Goal: Task Accomplishment & Management: Manage account settings

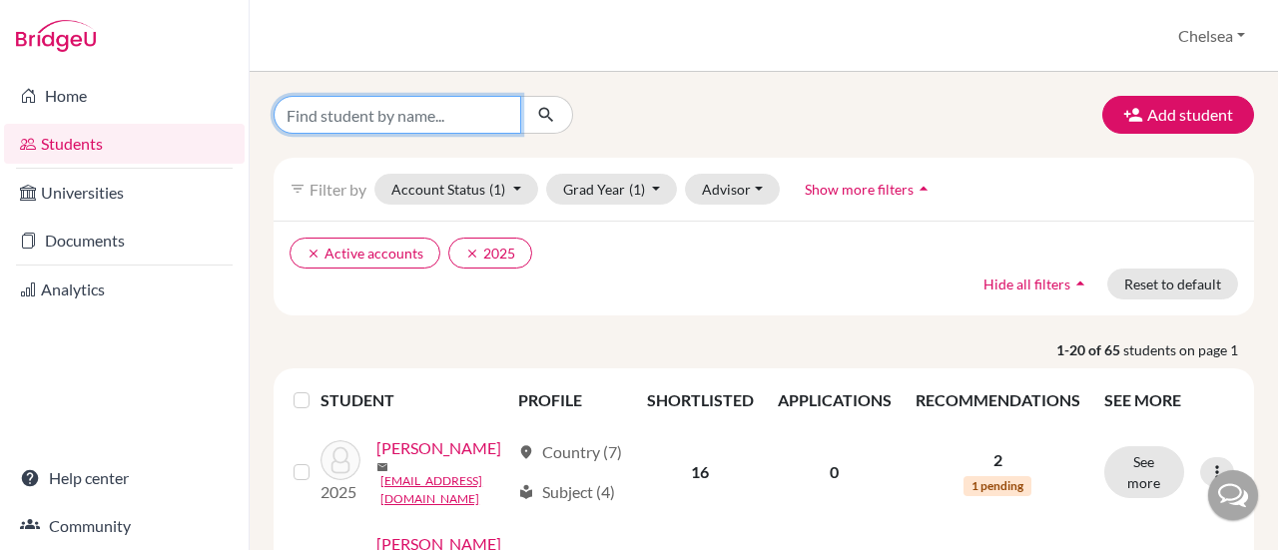
click at [363, 123] on input "Find student by name..." at bounding box center [398, 115] width 248 height 38
type input "[PERSON_NAME]"
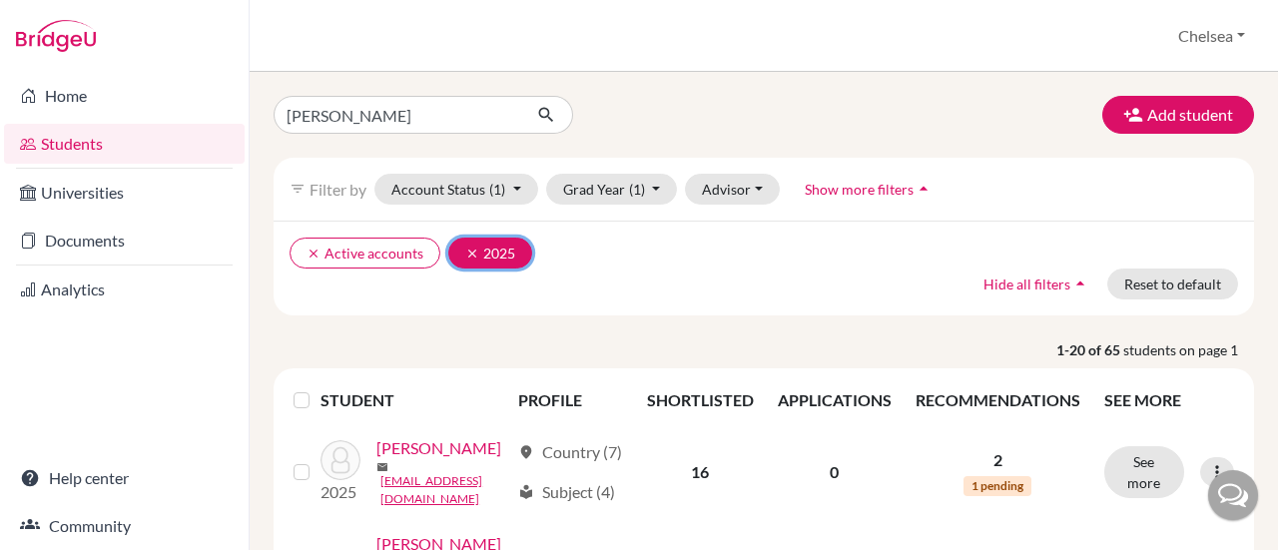
click at [465, 255] on icon "clear" at bounding box center [472, 254] width 14 height 14
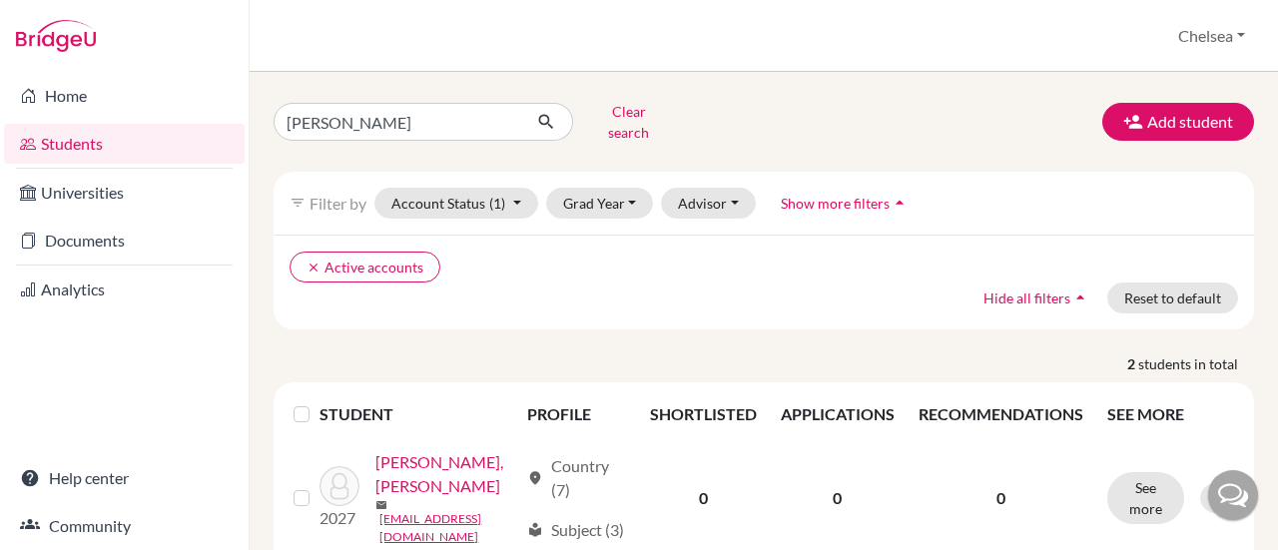
scroll to position [100, 0]
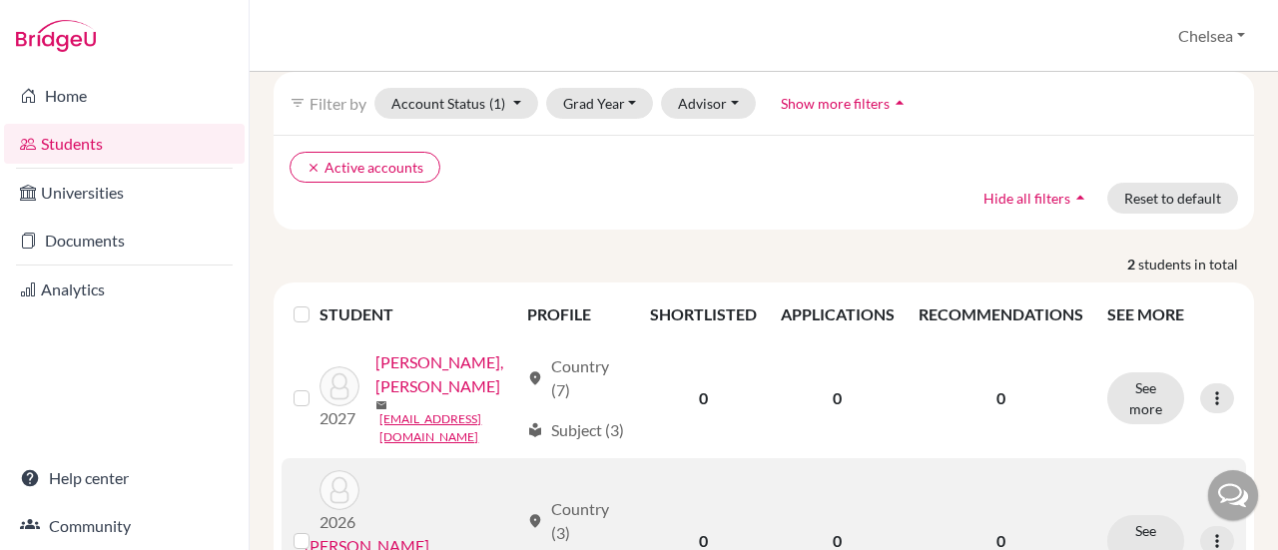
click at [427, 534] on link "[PERSON_NAME][GEOGRAPHIC_DATA]" at bounding box center [411, 558] width 213 height 48
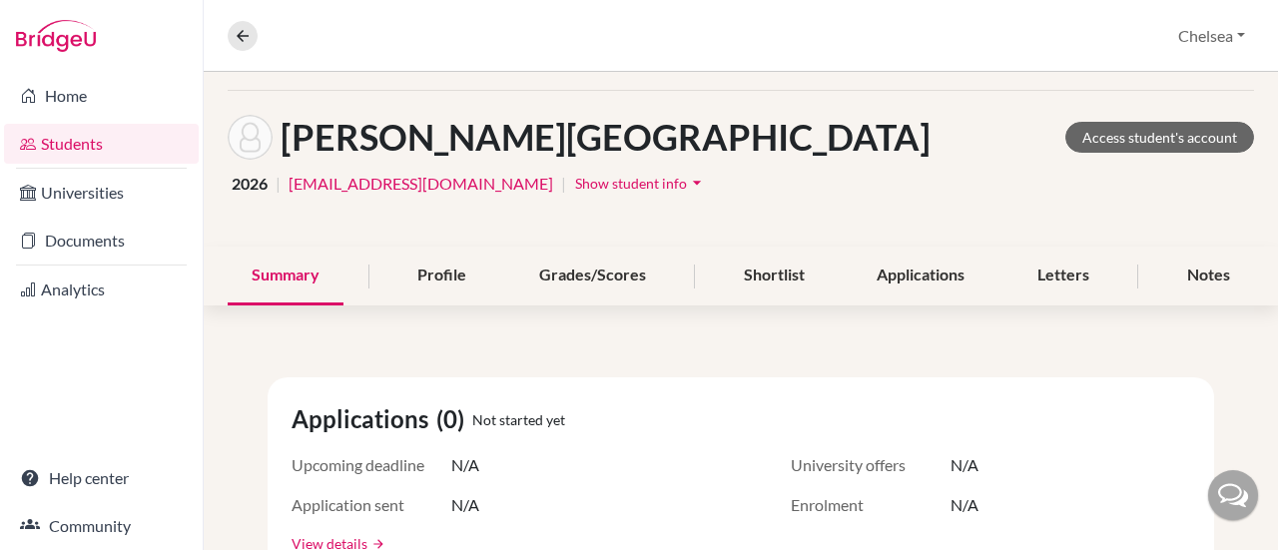
scroll to position [100, 0]
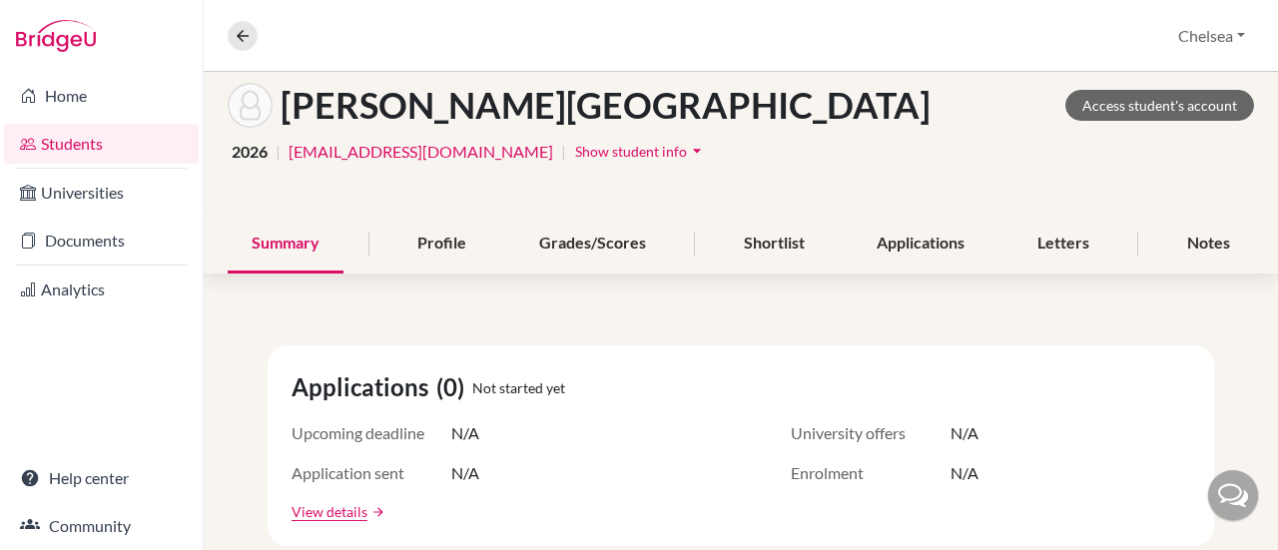
click at [575, 151] on span "Show student info" at bounding box center [631, 151] width 112 height 17
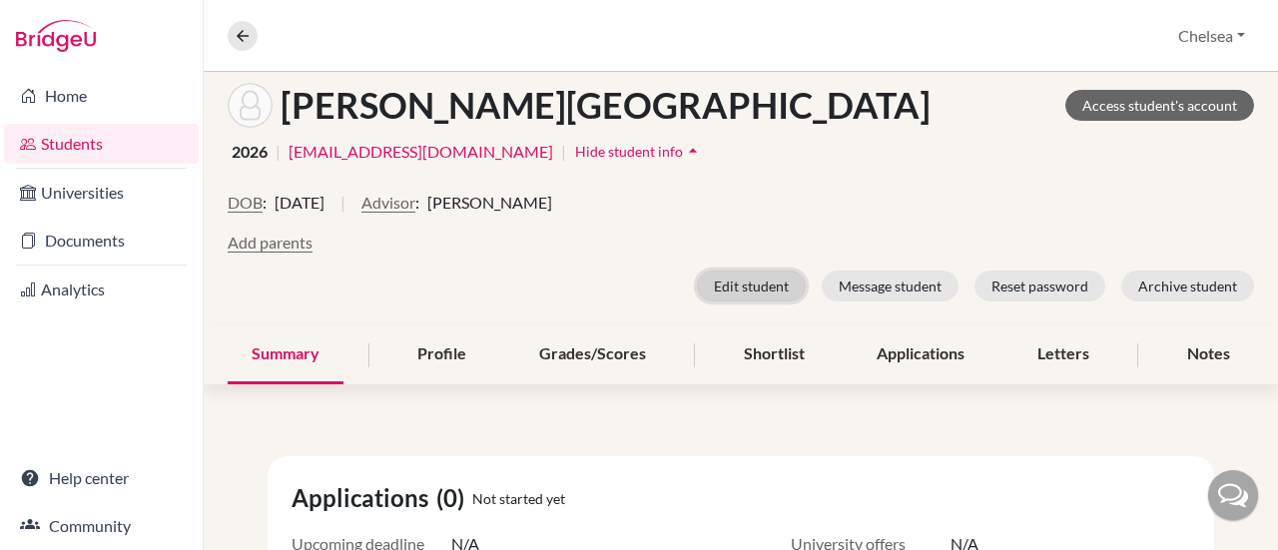
click at [731, 285] on button "Edit student" at bounding box center [751, 286] width 109 height 31
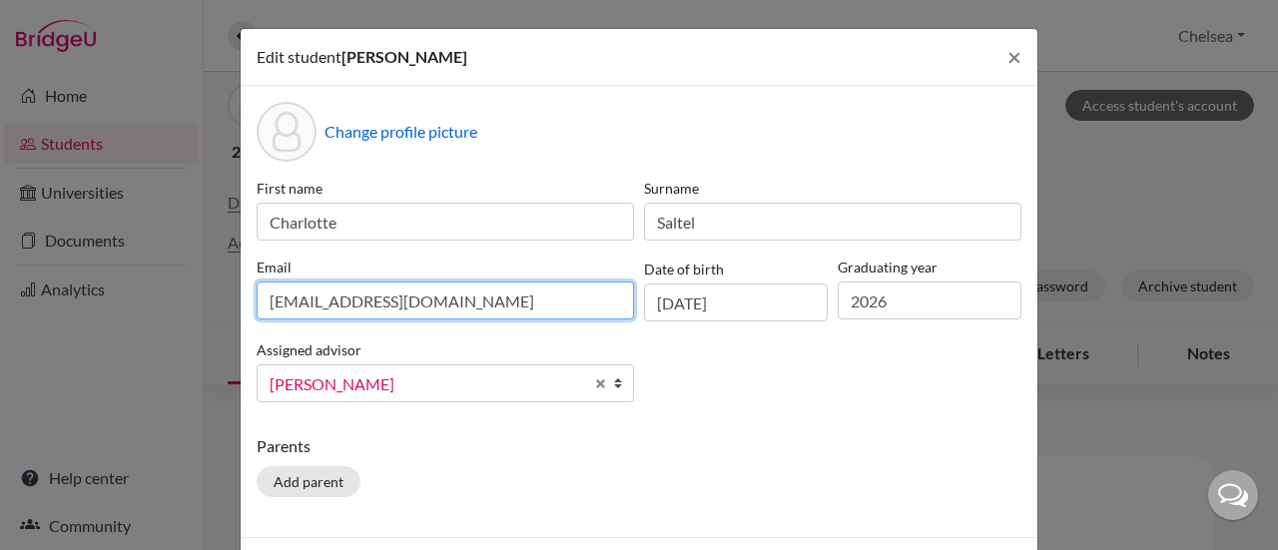
drag, startPoint x: 452, startPoint y: 303, endPoint x: 165, endPoint y: 279, distance: 288.5
click at [165, 279] on div "Edit student [PERSON_NAME] × Change profile picture First name [PERSON_NAME] Su…" at bounding box center [639, 275] width 1278 height 550
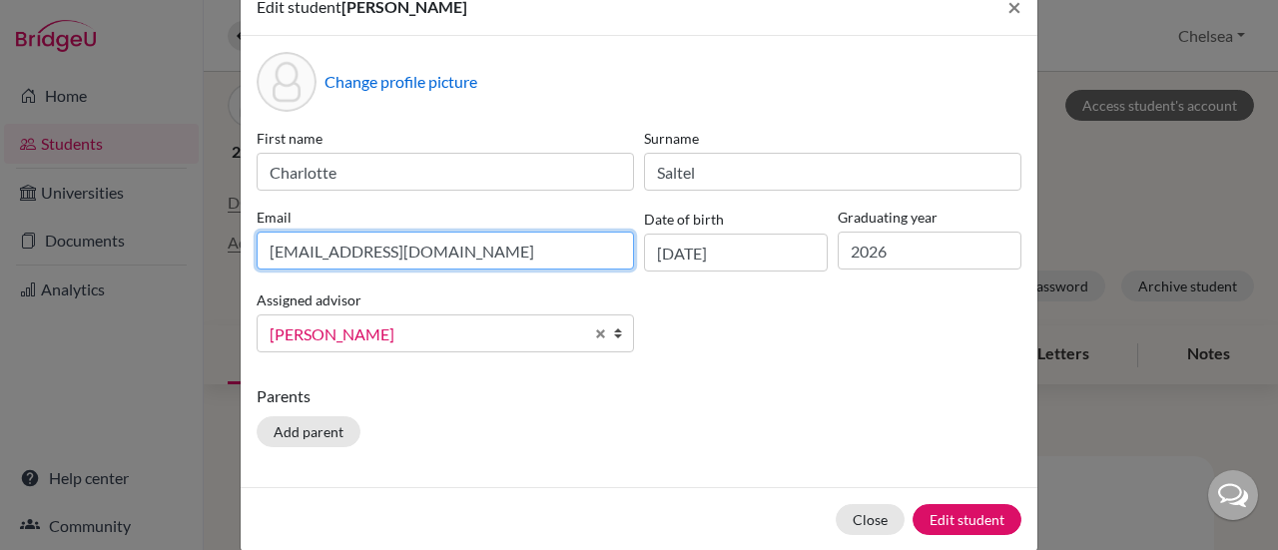
scroll to position [77, 0]
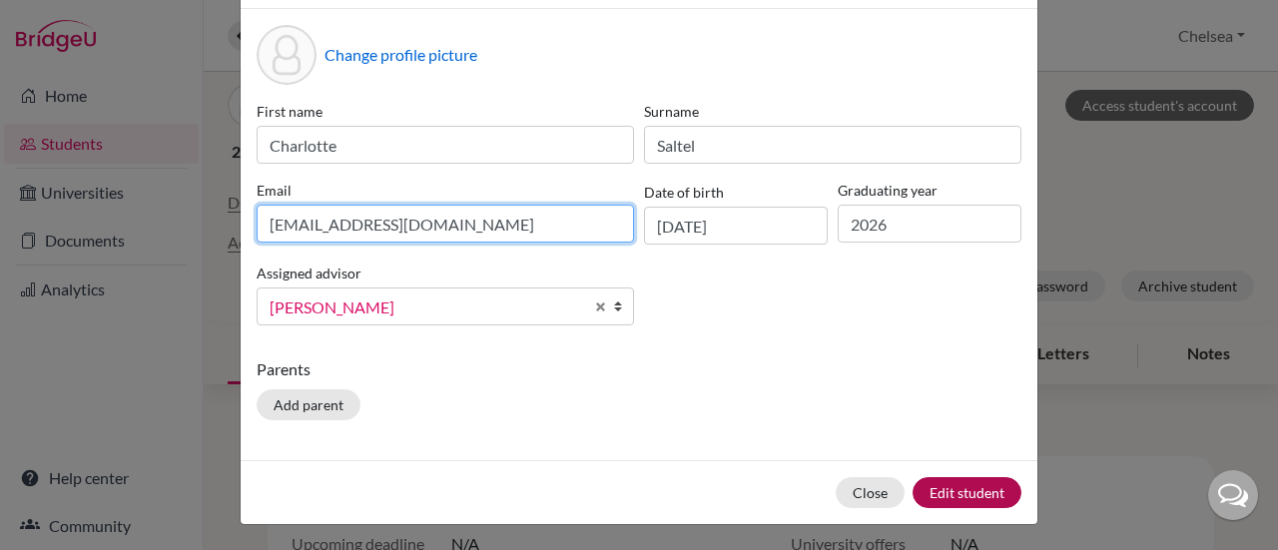
type input "[EMAIL_ADDRESS][DOMAIN_NAME]"
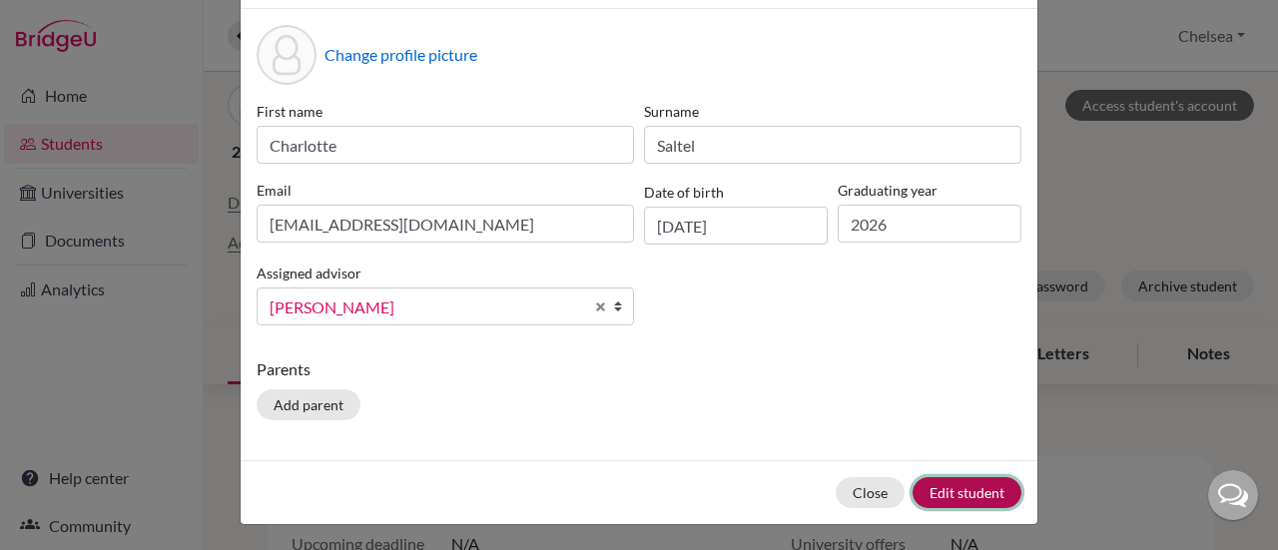
click at [955, 492] on button "Edit student" at bounding box center [967, 492] width 109 height 31
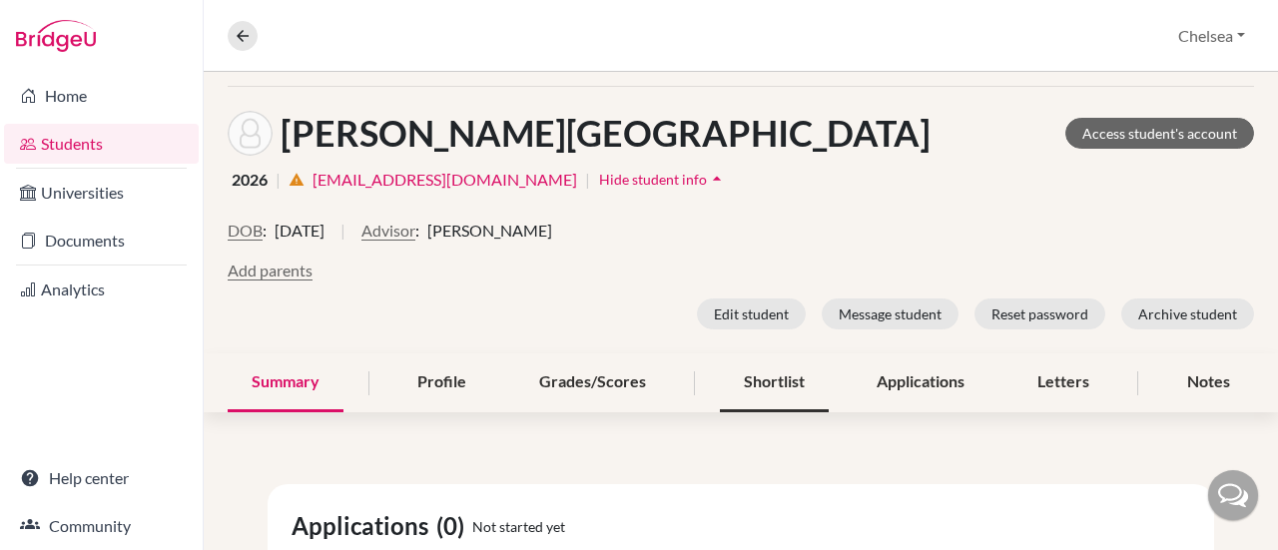
scroll to position [78, 0]
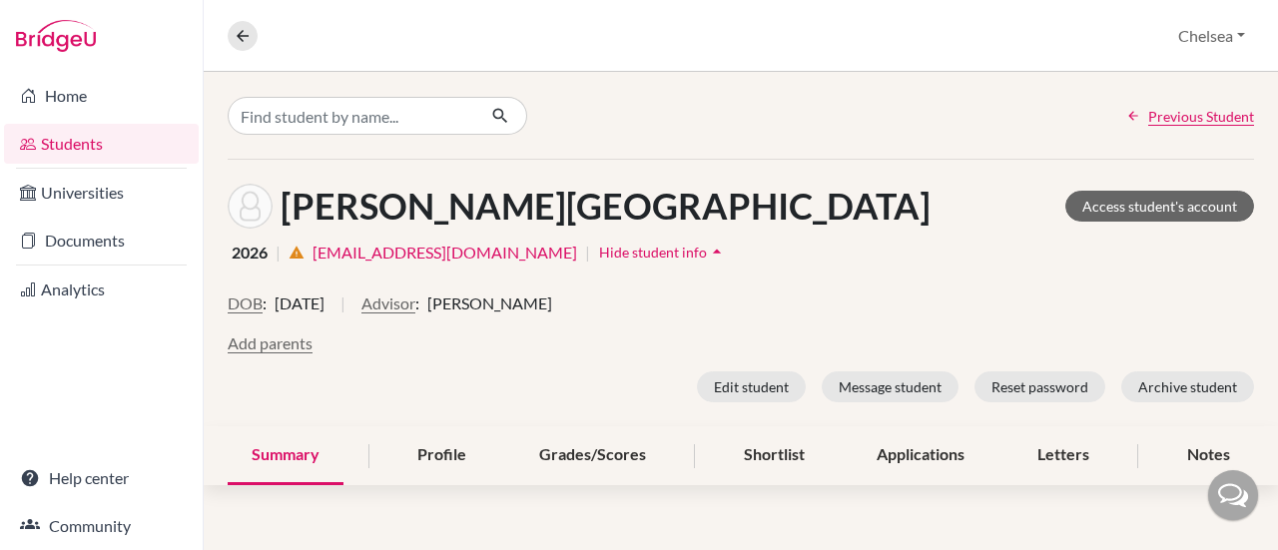
click at [397, 252] on link "[EMAIL_ADDRESS][DOMAIN_NAME]" at bounding box center [444, 253] width 265 height 24
click at [381, 209] on h1 "[PERSON_NAME][GEOGRAPHIC_DATA]" at bounding box center [606, 206] width 650 height 43
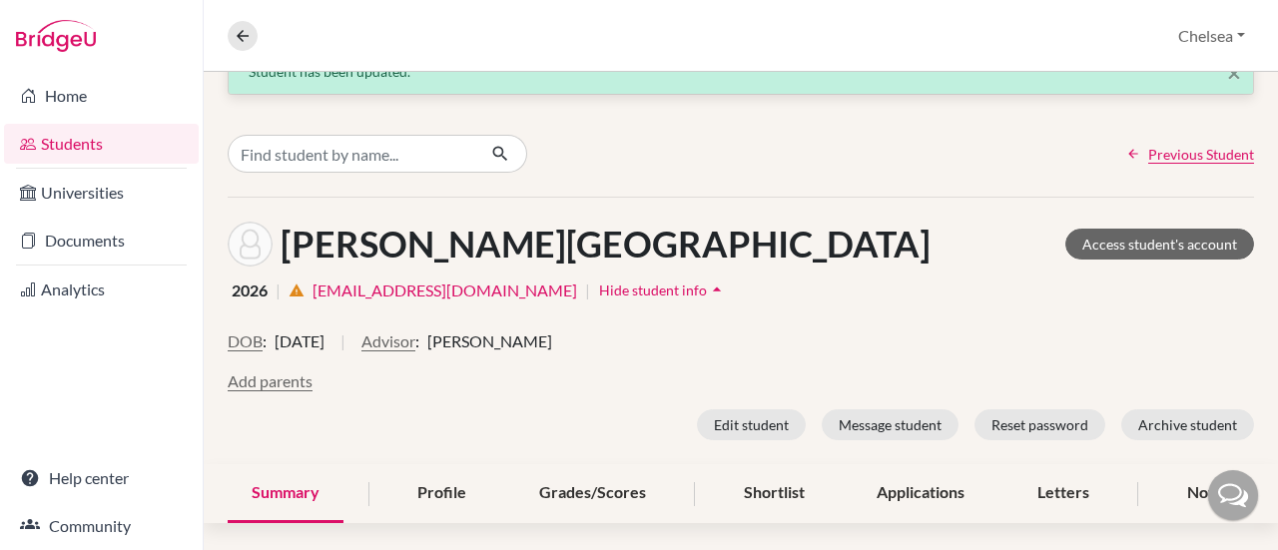
scroll to position [0, 0]
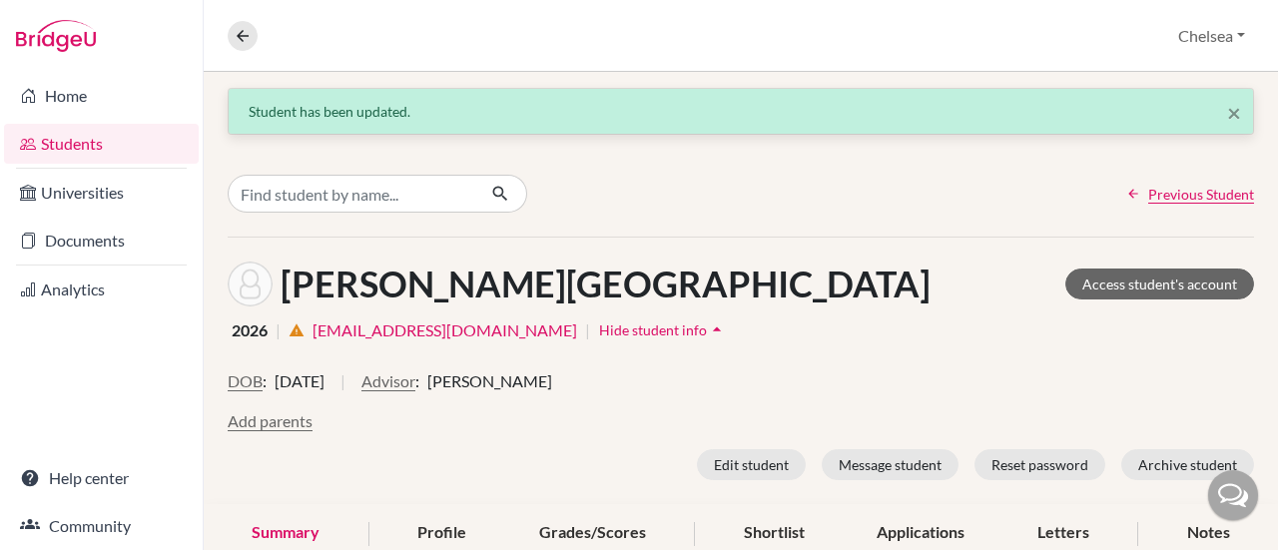
click at [477, 126] on div "× Student has been updated." at bounding box center [741, 111] width 1024 height 45
drag, startPoint x: 432, startPoint y: 288, endPoint x: 419, endPoint y: 283, distance: 13.9
click at [432, 287] on h1 "[PERSON_NAME][GEOGRAPHIC_DATA]" at bounding box center [606, 284] width 650 height 43
click at [232, 288] on img at bounding box center [250, 284] width 45 height 45
click at [84, 145] on link "Students" at bounding box center [101, 144] width 195 height 40
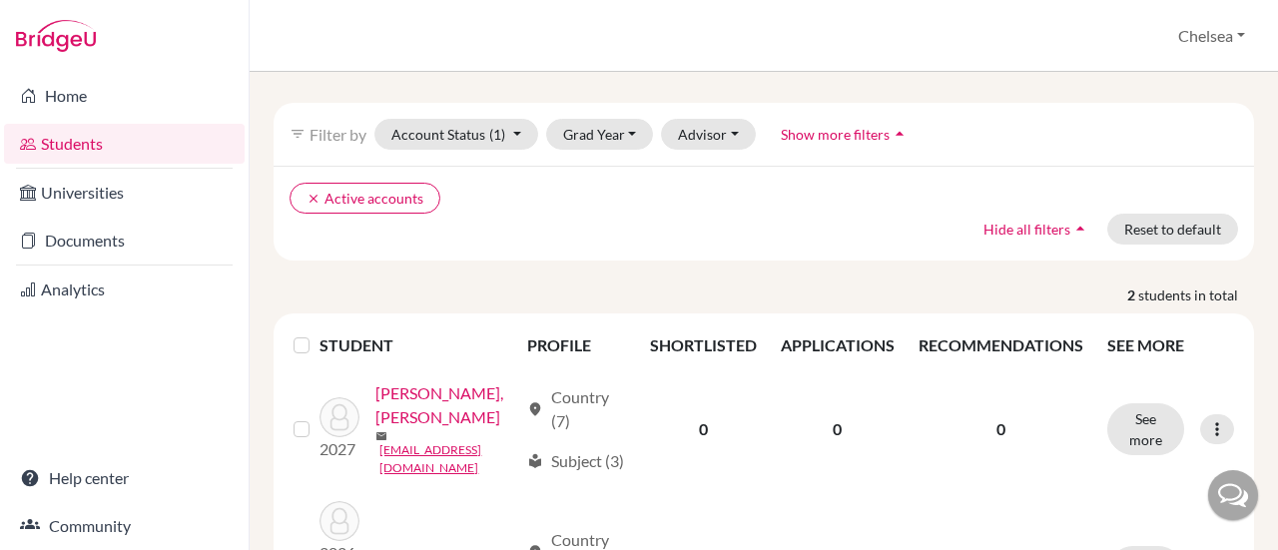
scroll to position [117, 0]
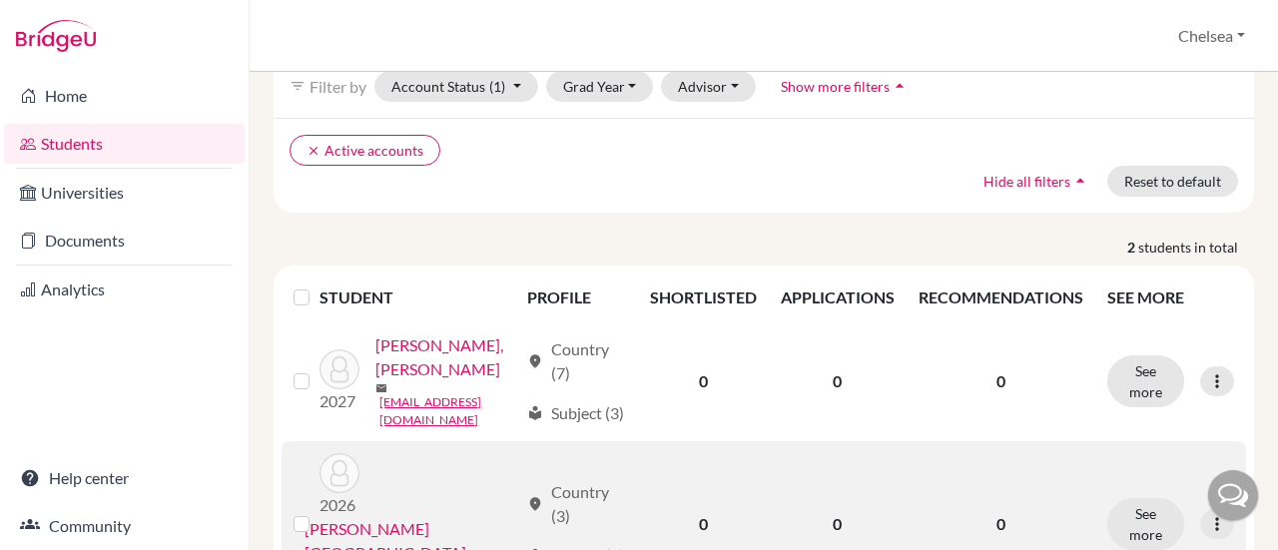
click at [445, 517] on link "[PERSON_NAME][GEOGRAPHIC_DATA]" at bounding box center [411, 541] width 213 height 48
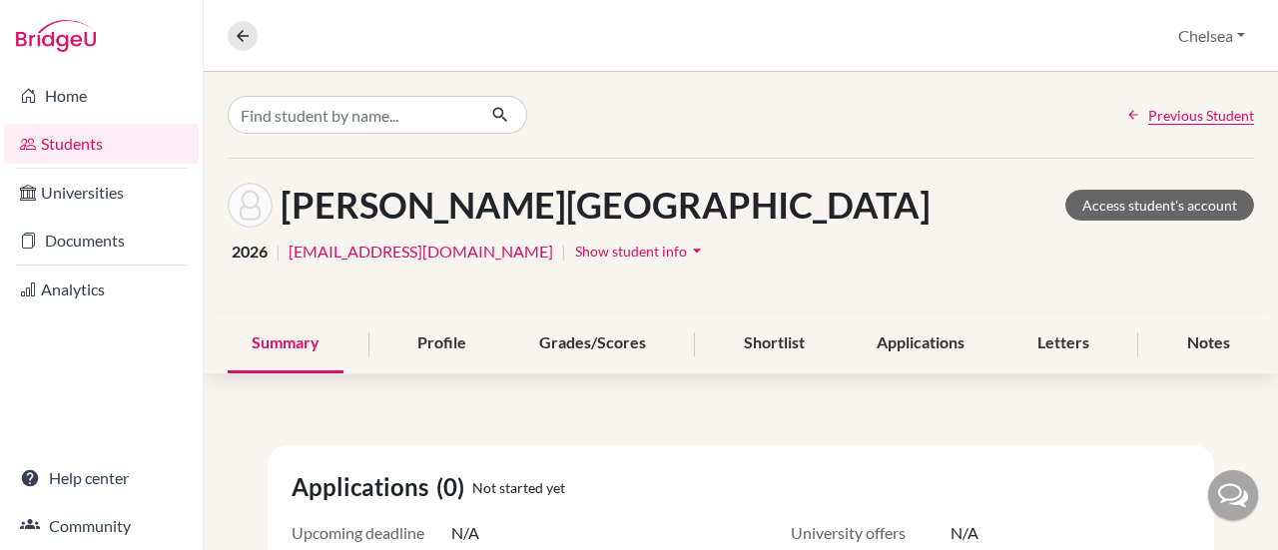
click at [634, 186] on div "Saltel, Charlotte Access student's account" at bounding box center [741, 205] width 1026 height 45
click at [325, 208] on h1 "[PERSON_NAME][GEOGRAPHIC_DATA]" at bounding box center [606, 205] width 650 height 43
click at [575, 251] on span "Show student info" at bounding box center [631, 251] width 112 height 17
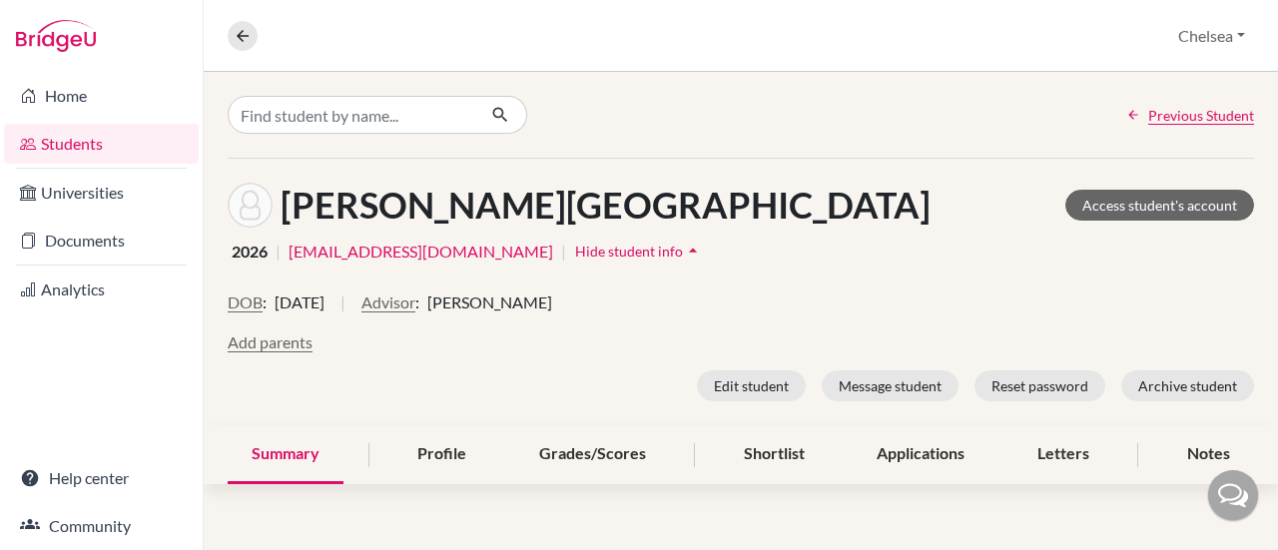
click at [575, 251] on span "Hide student info" at bounding box center [629, 251] width 108 height 17
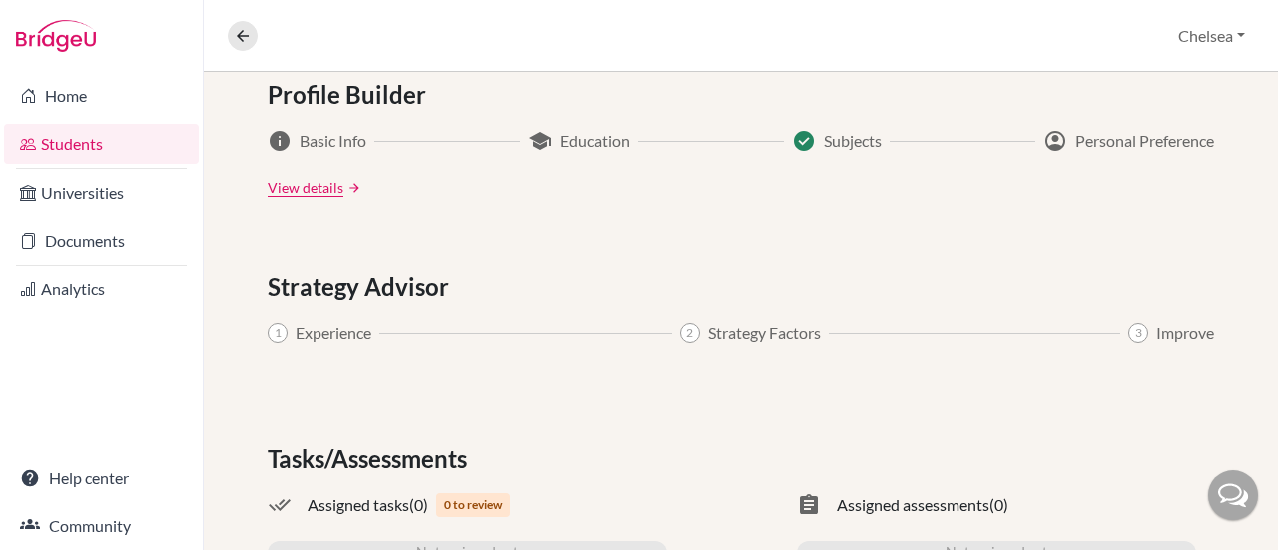
scroll to position [1204, 0]
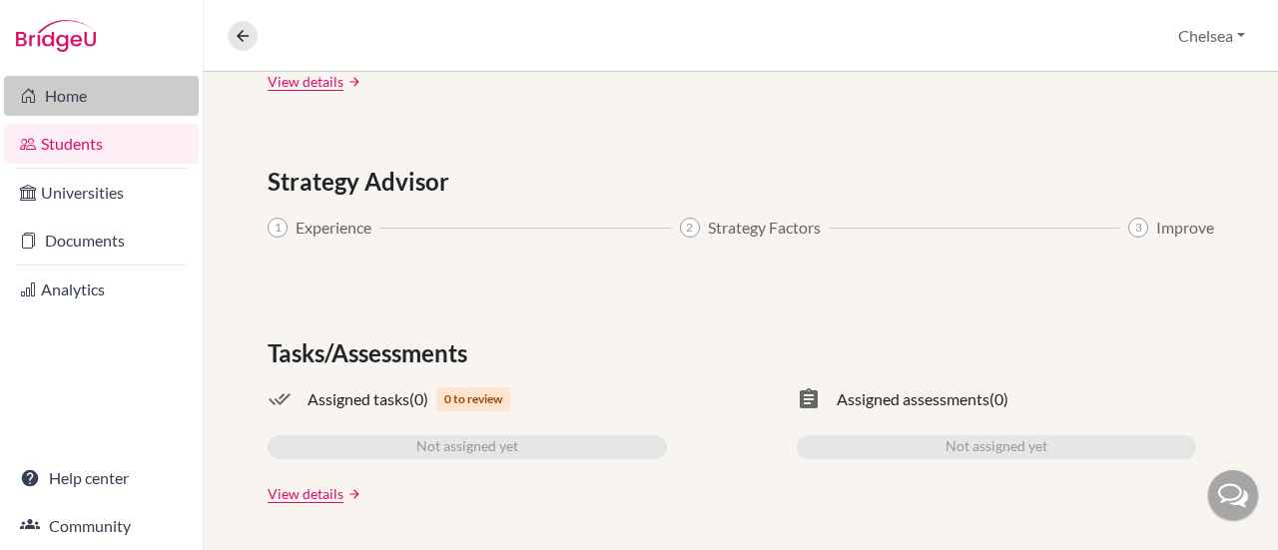
click at [78, 95] on link "Home" at bounding box center [101, 96] width 195 height 40
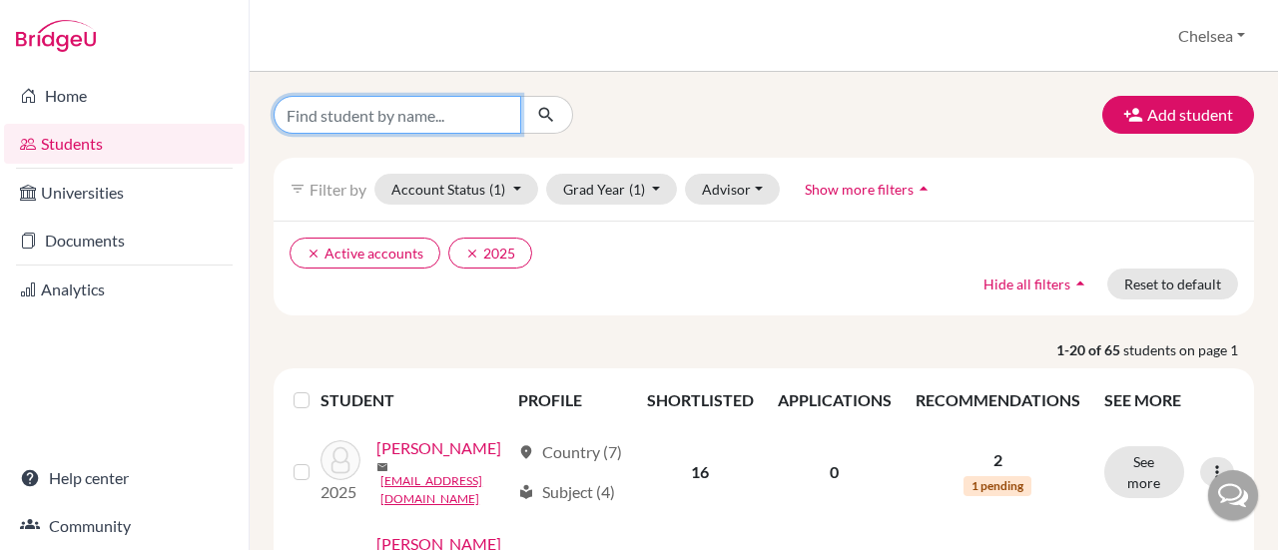
click at [404, 123] on input "Find student by name..." at bounding box center [398, 115] width 248 height 38
type input "charlotte"
click button "submit" at bounding box center [546, 115] width 53 height 38
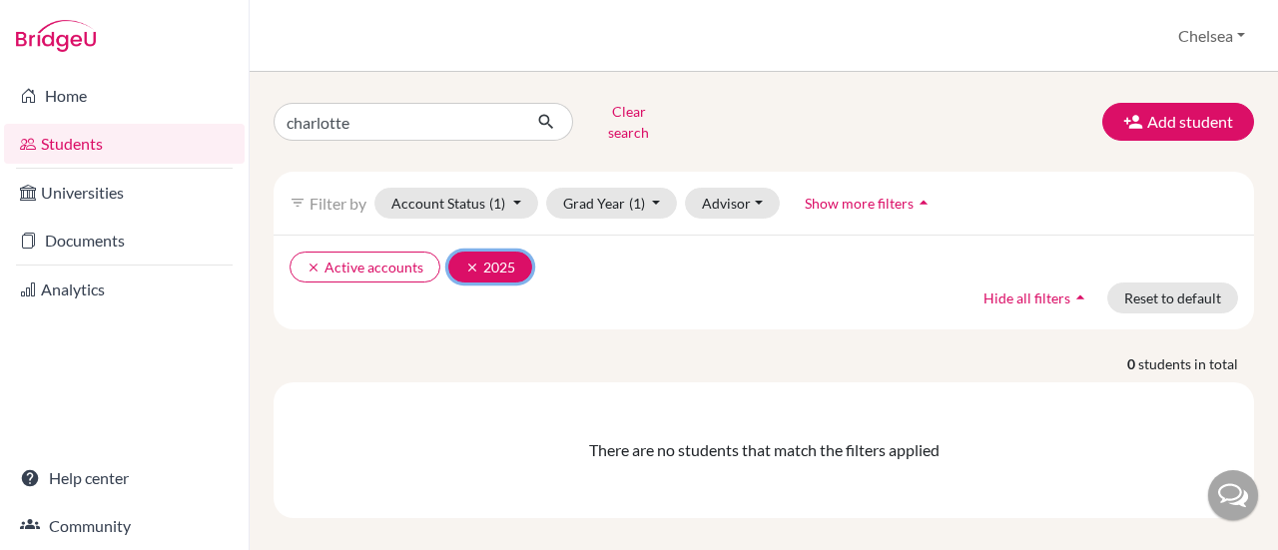
click at [465, 261] on icon "clear" at bounding box center [472, 268] width 14 height 14
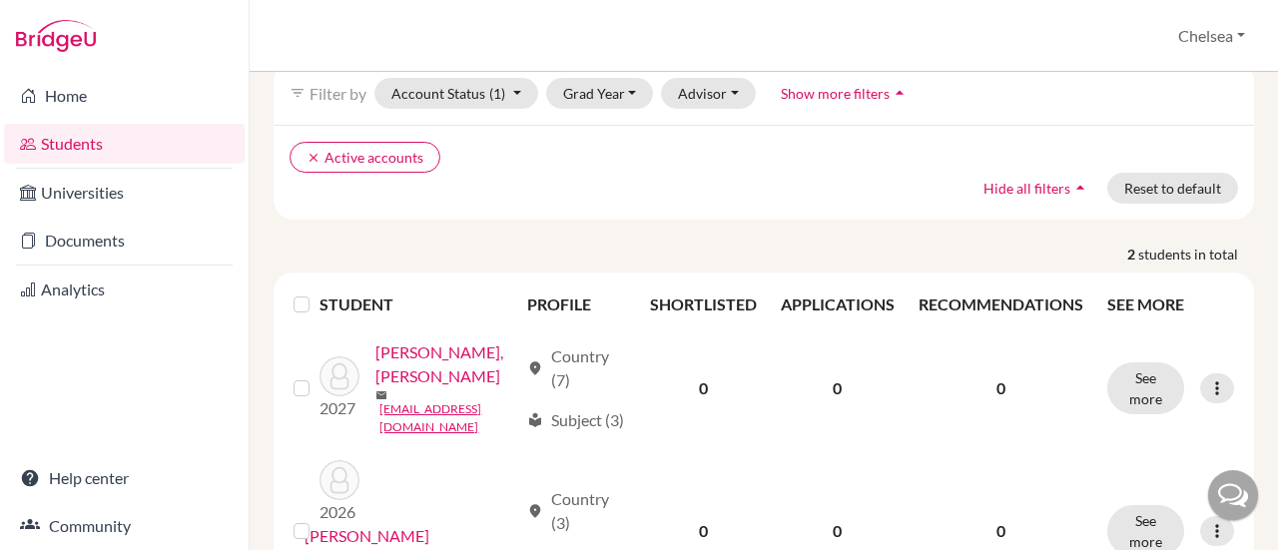
scroll to position [117, 0]
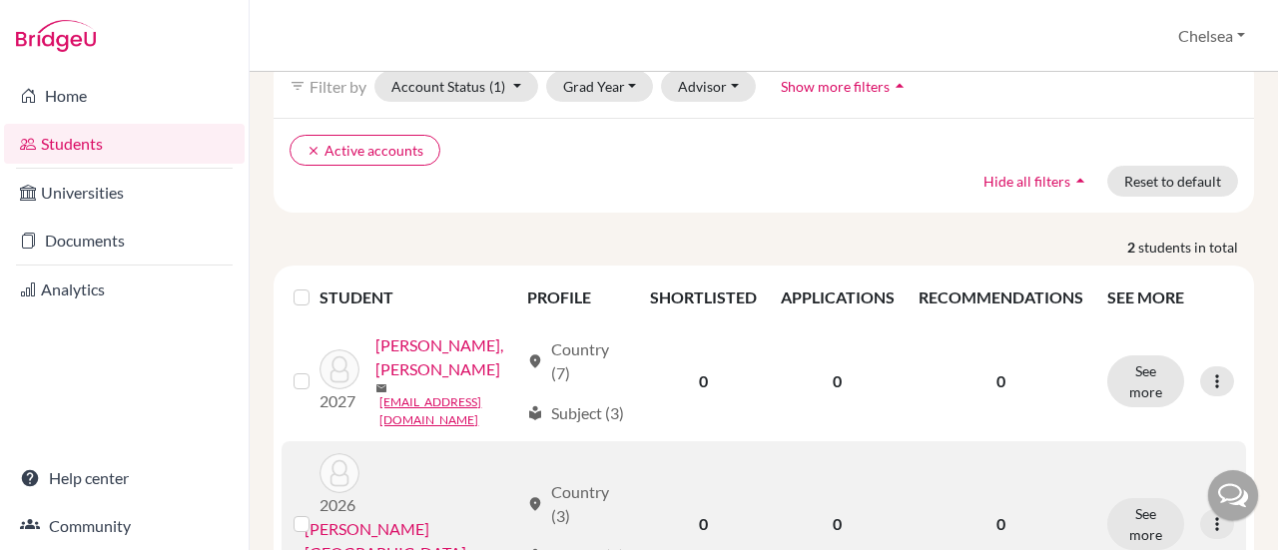
click at [455, 517] on link "[PERSON_NAME][GEOGRAPHIC_DATA]" at bounding box center [411, 541] width 213 height 48
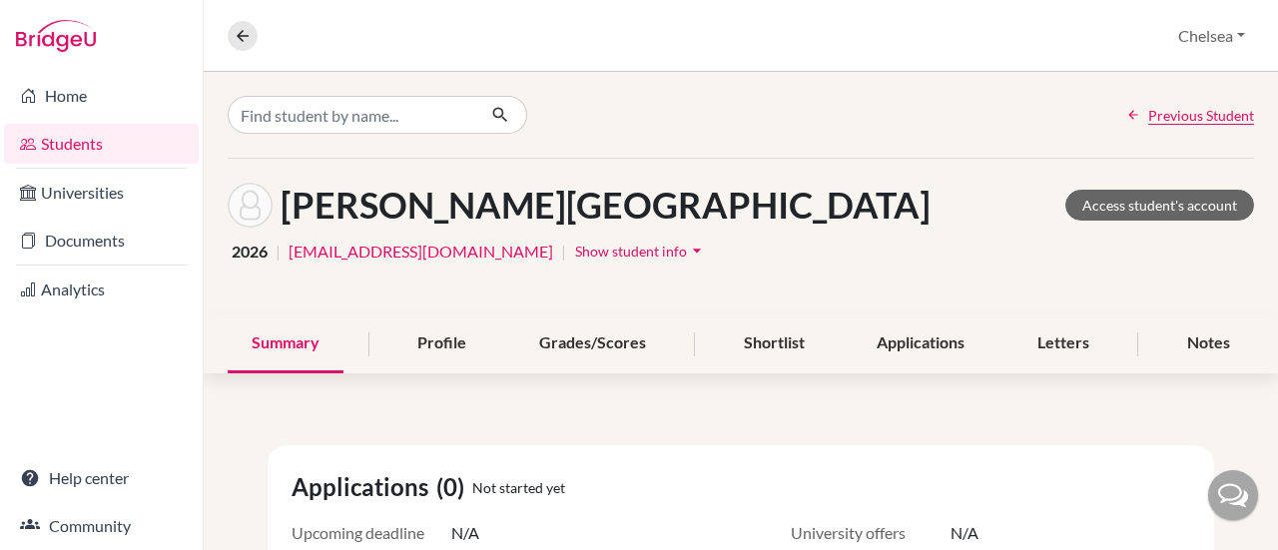
click at [575, 252] on span "Show student info" at bounding box center [631, 251] width 112 height 17
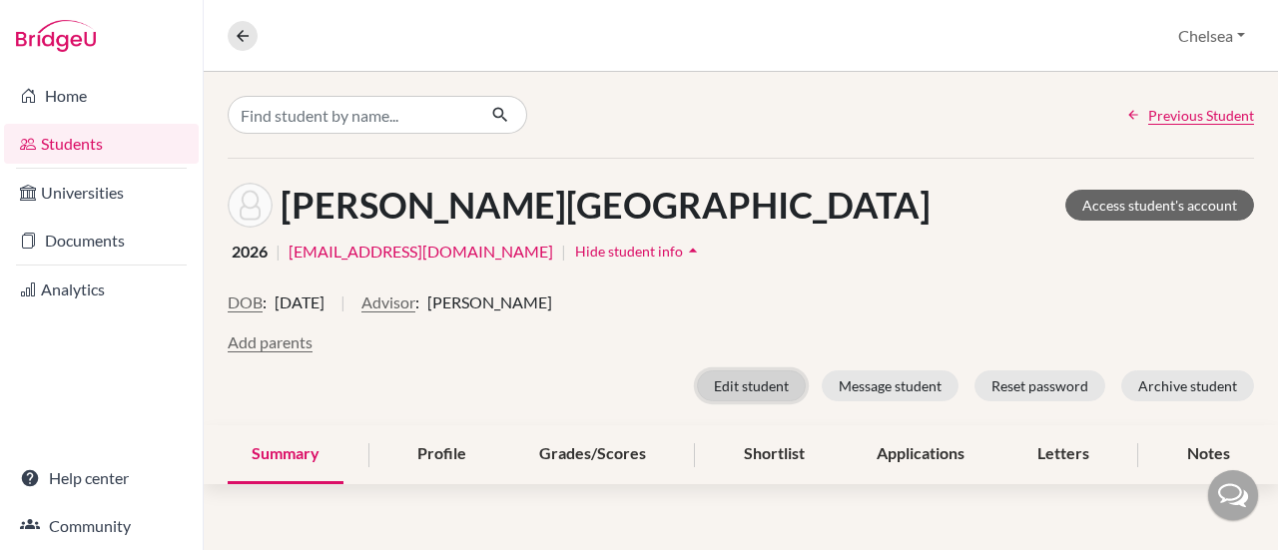
click at [752, 386] on button "Edit student" at bounding box center [751, 385] width 109 height 31
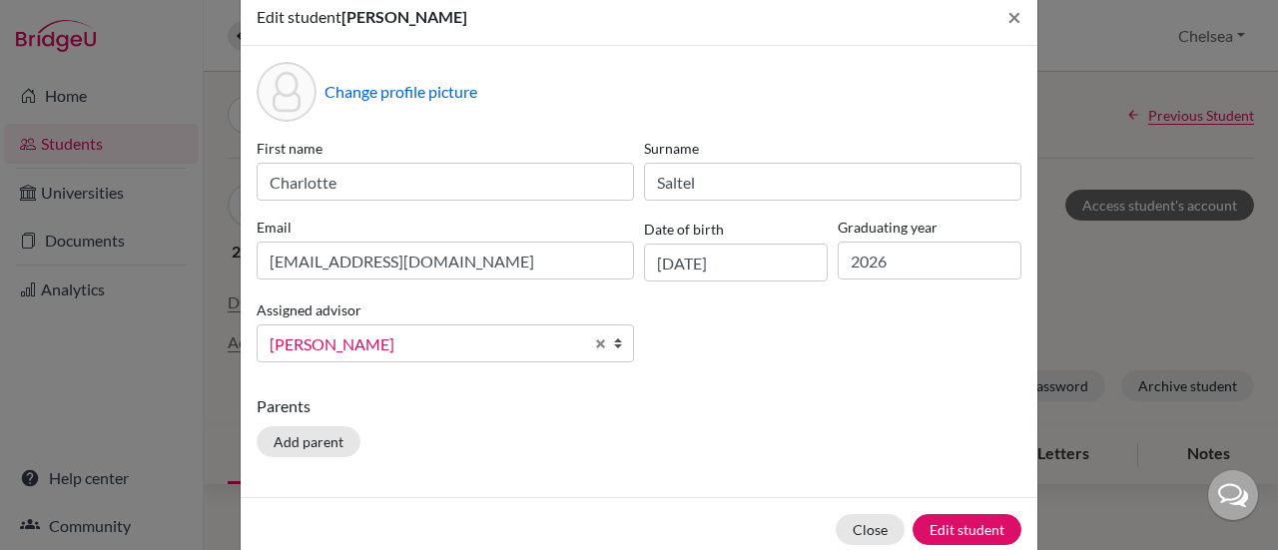
scroll to position [77, 0]
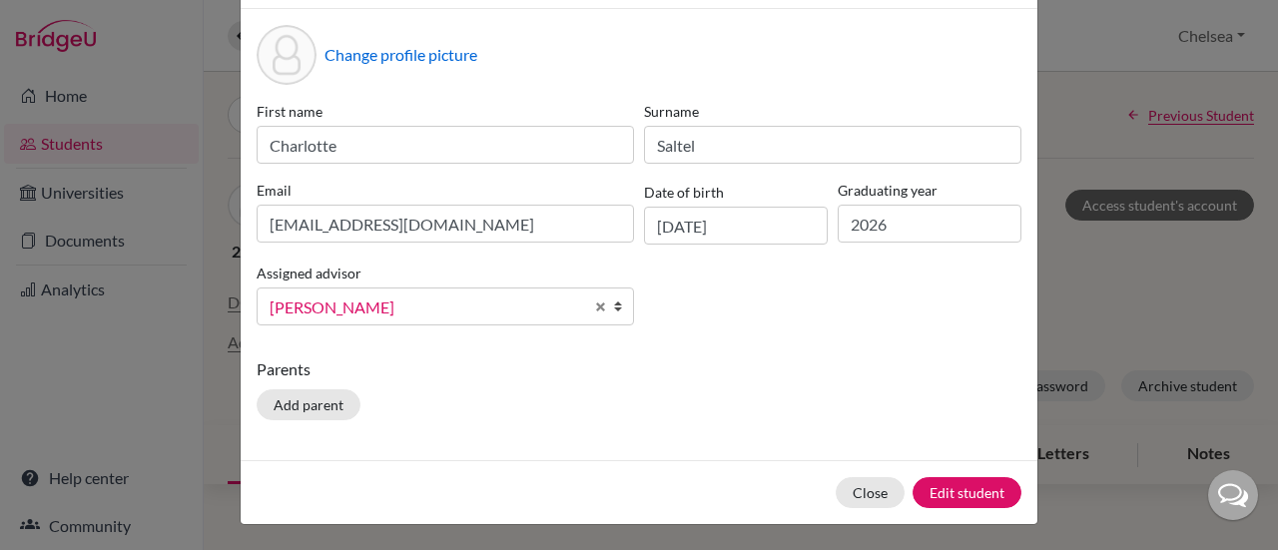
click at [1071, 315] on div "Edit student Charlotte Saltel × Change profile picture First name Charlotte Sur…" at bounding box center [639, 275] width 1278 height 550
click at [860, 486] on button "Close" at bounding box center [870, 492] width 69 height 31
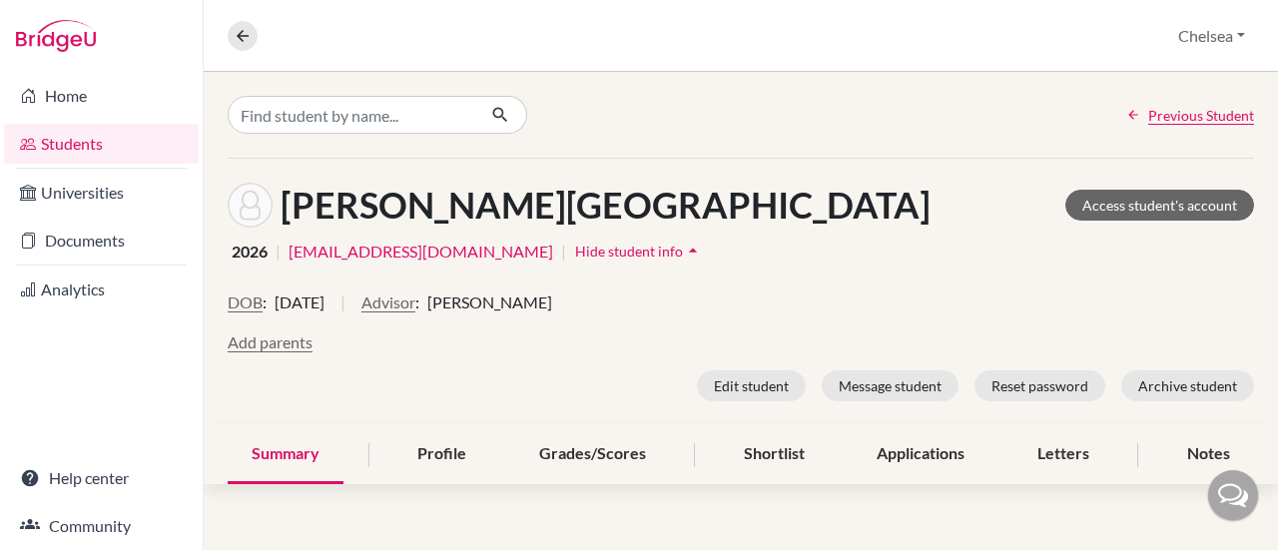
scroll to position [100, 0]
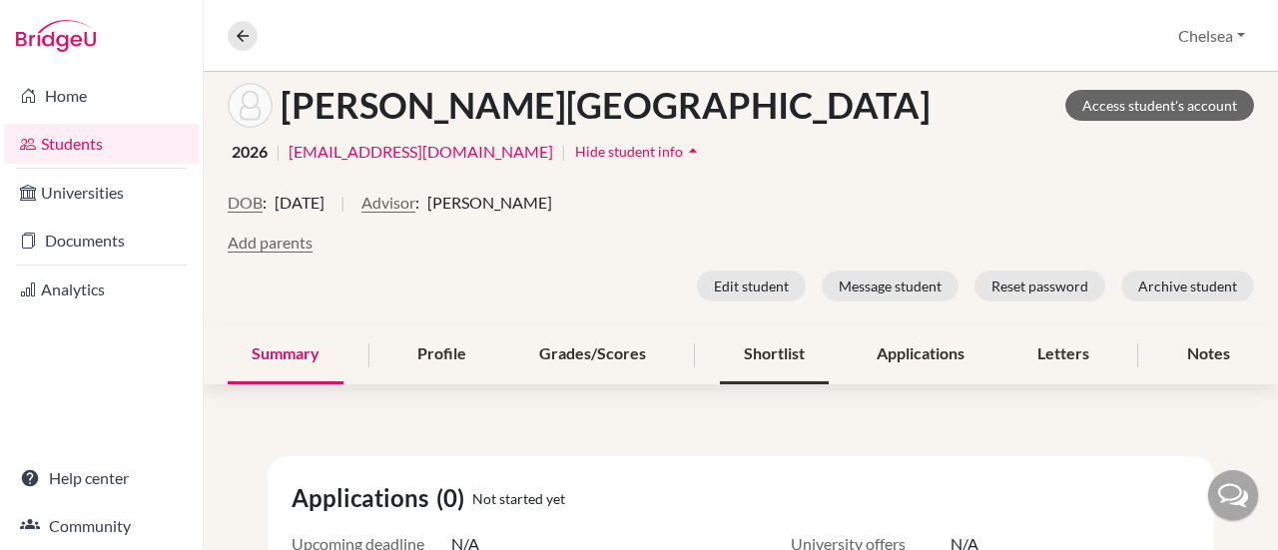
click at [762, 359] on div "Shortlist" at bounding box center [774, 354] width 109 height 59
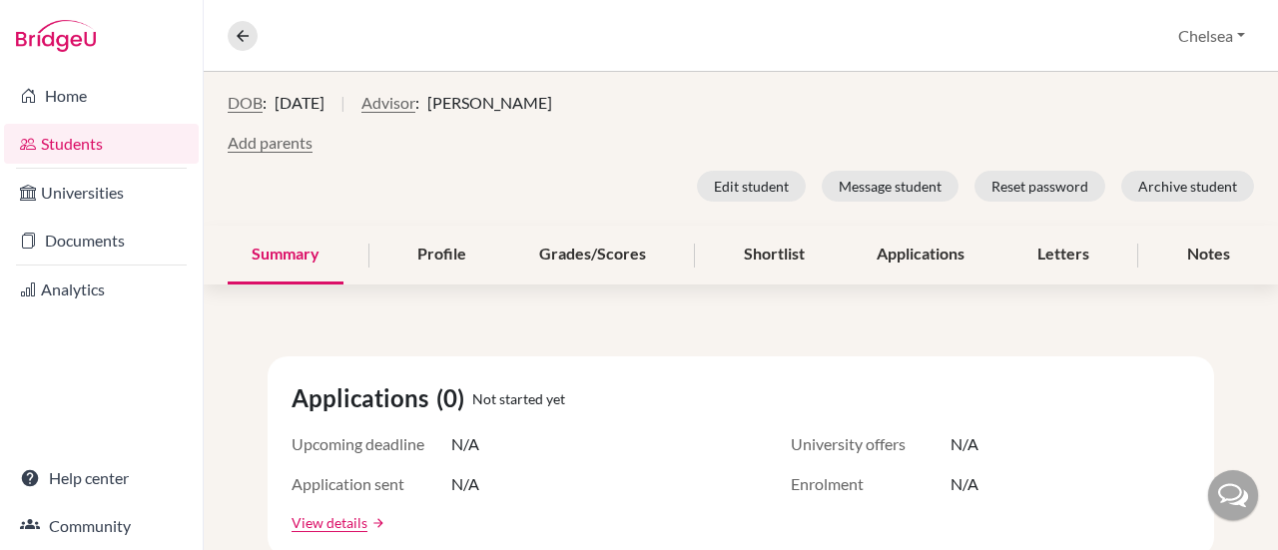
scroll to position [152, 0]
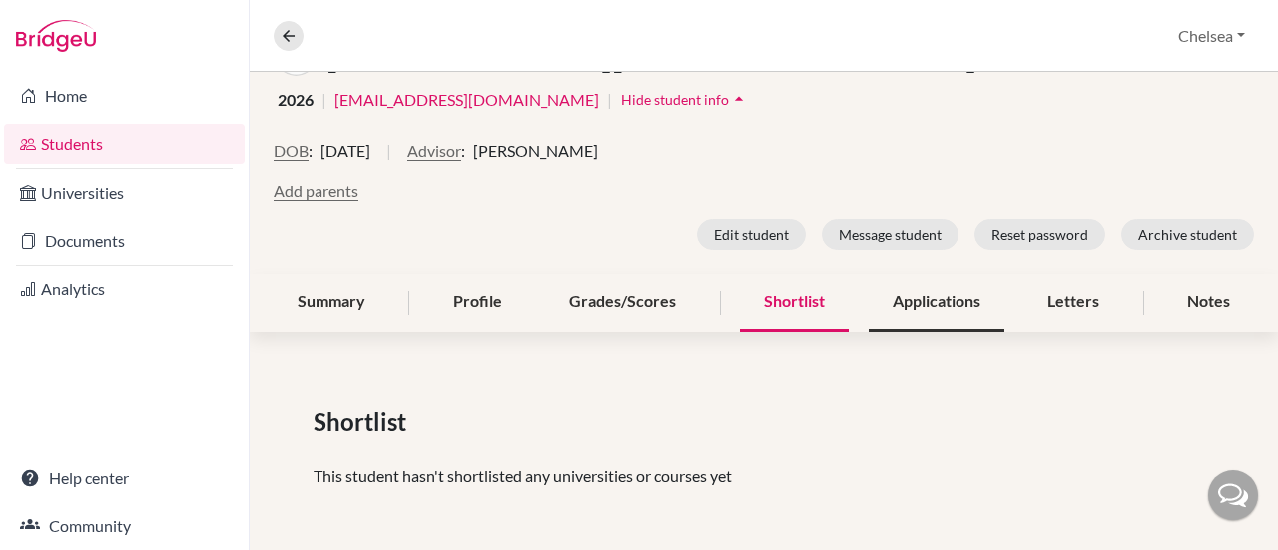
click at [916, 302] on div "Applications" at bounding box center [937, 303] width 136 height 59
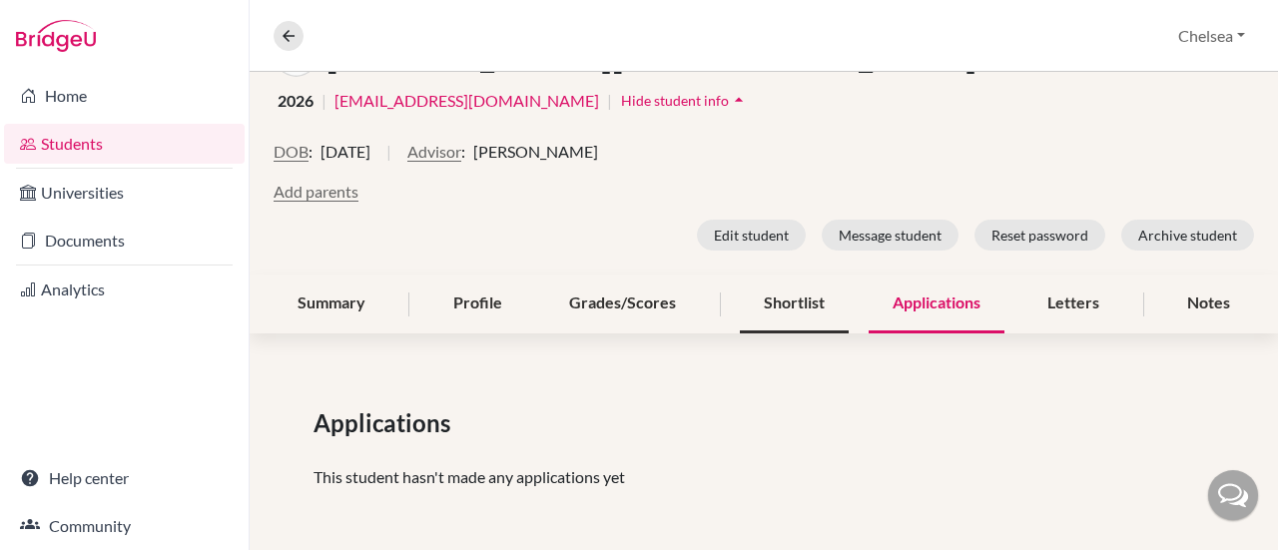
scroll to position [152, 0]
click at [347, 302] on div "Summary" at bounding box center [332, 303] width 116 height 59
